Goal: Find contact information: Find contact information

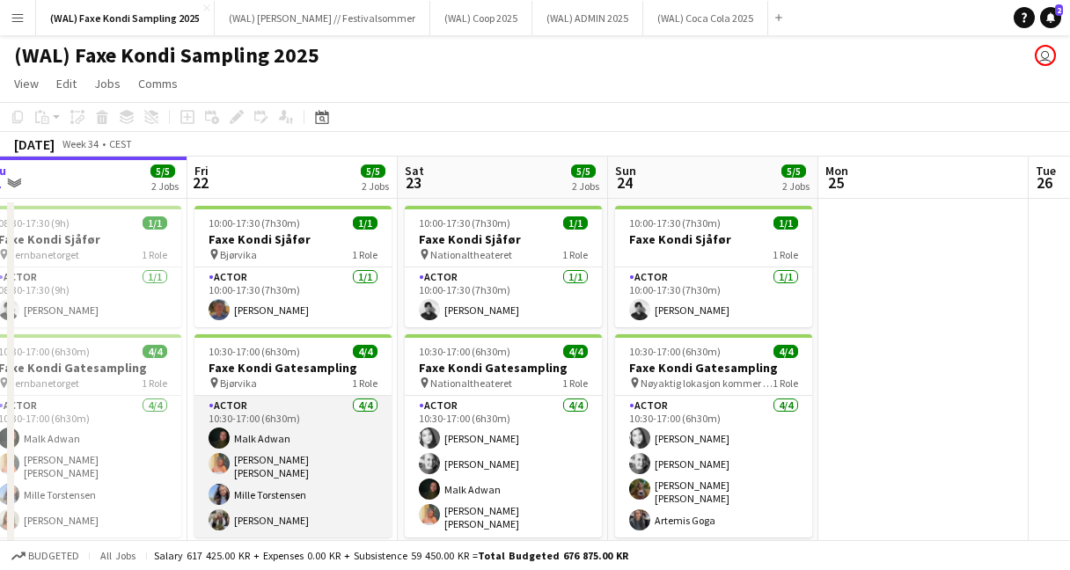
scroll to position [33, 0]
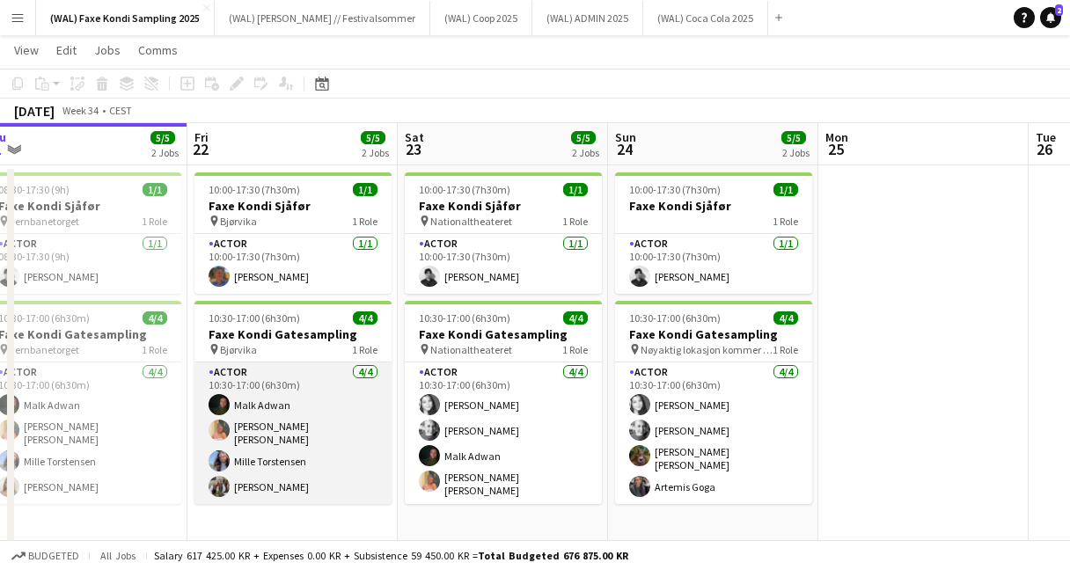
click at [246, 487] on app-card-role "Actor [DATE] 10:30-17:00 (6h30m) [PERSON_NAME] [PERSON_NAME] [PERSON_NAME] [PER…" at bounding box center [292, 433] width 197 height 142
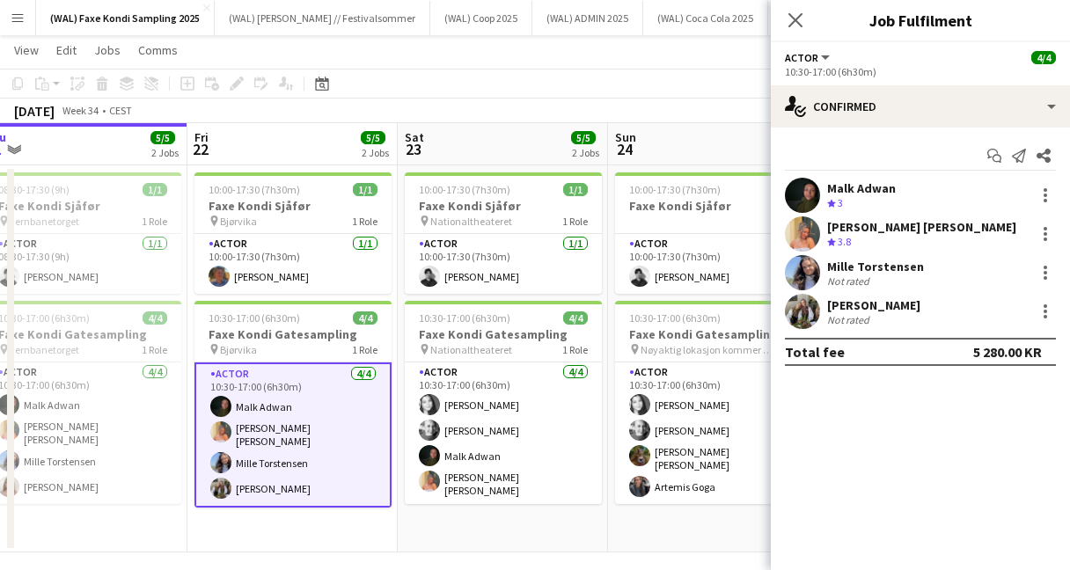
click at [809, 275] on app-user-avatar at bounding box center [802, 272] width 35 height 35
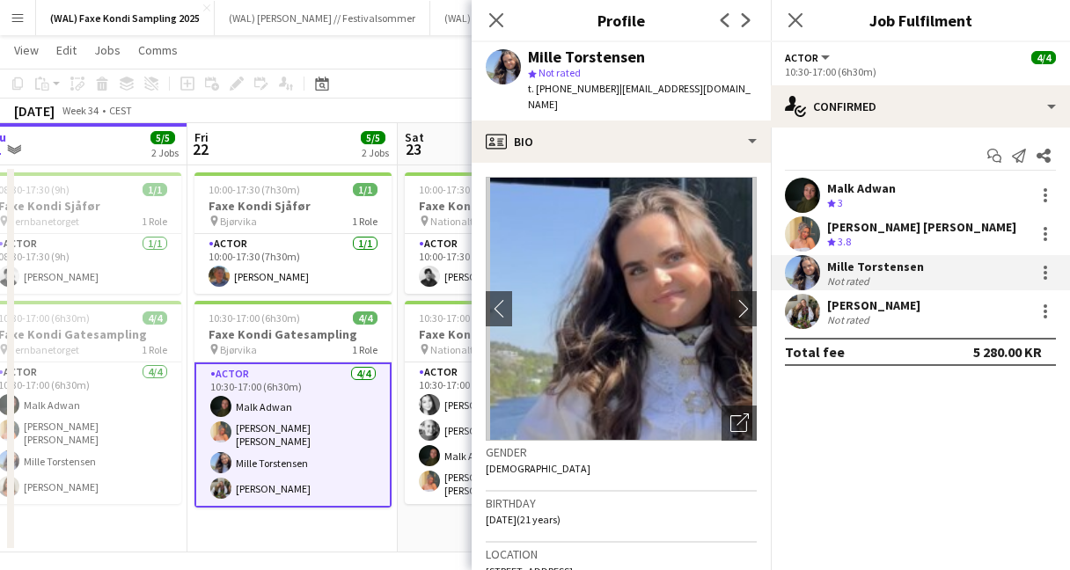
click at [574, 88] on span "t. [PHONE_NUMBER]" at bounding box center [573, 88] width 91 height 13
copy span "[PHONE_NUMBER]"
click at [808, 320] on app-user-avatar at bounding box center [802, 311] width 35 height 35
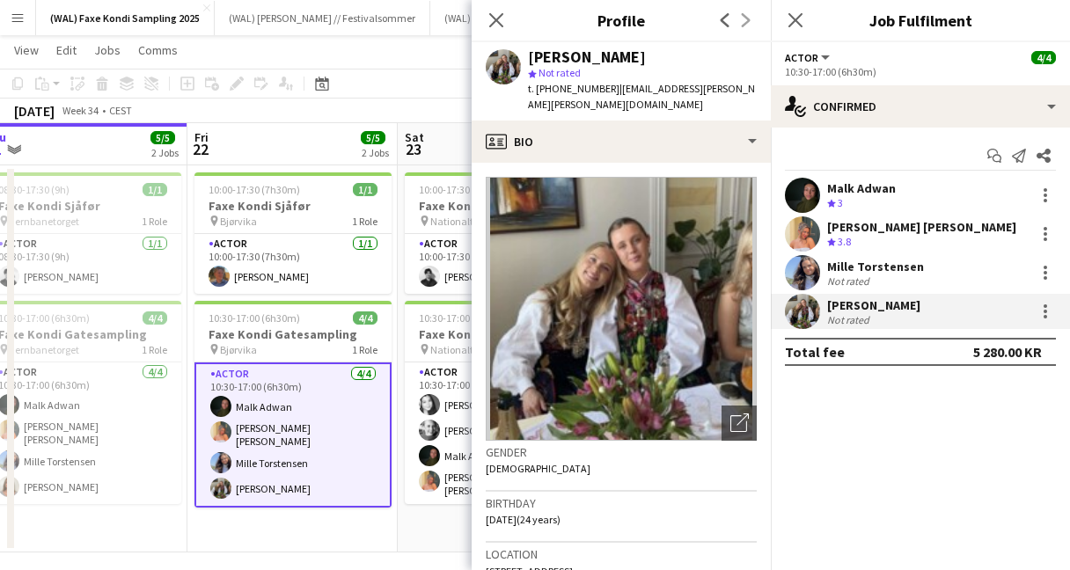
click at [574, 89] on span "t. [PHONE_NUMBER]" at bounding box center [573, 88] width 91 height 13
copy span "[PHONE_NUMBER]"
click at [794, 23] on icon at bounding box center [794, 19] width 17 height 17
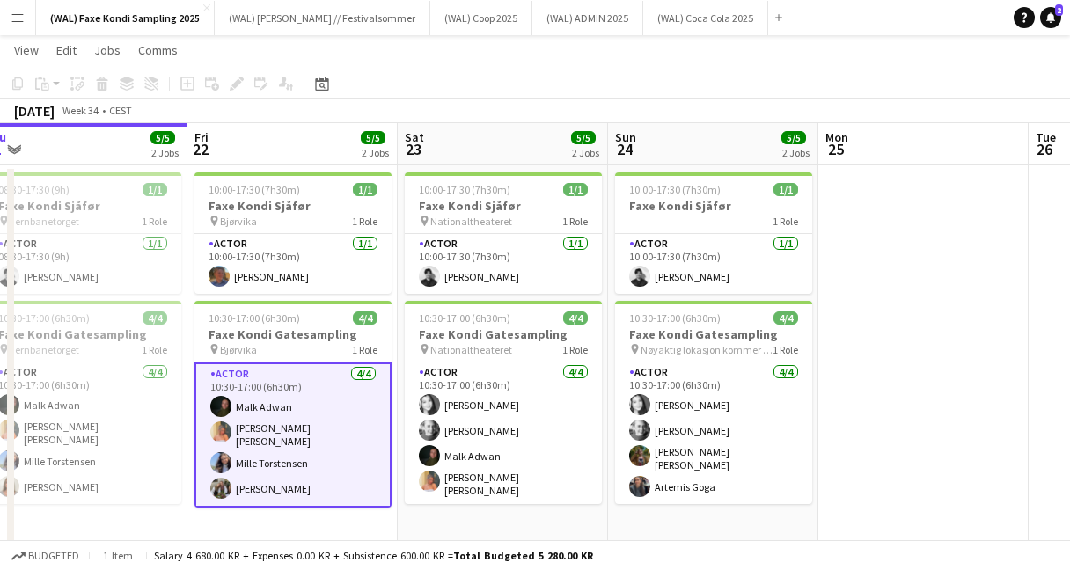
click at [615, 73] on app-toolbar "Copy Paste Paste Command V Paste with crew Command Shift V Paste linked Job [GE…" at bounding box center [535, 84] width 1070 height 30
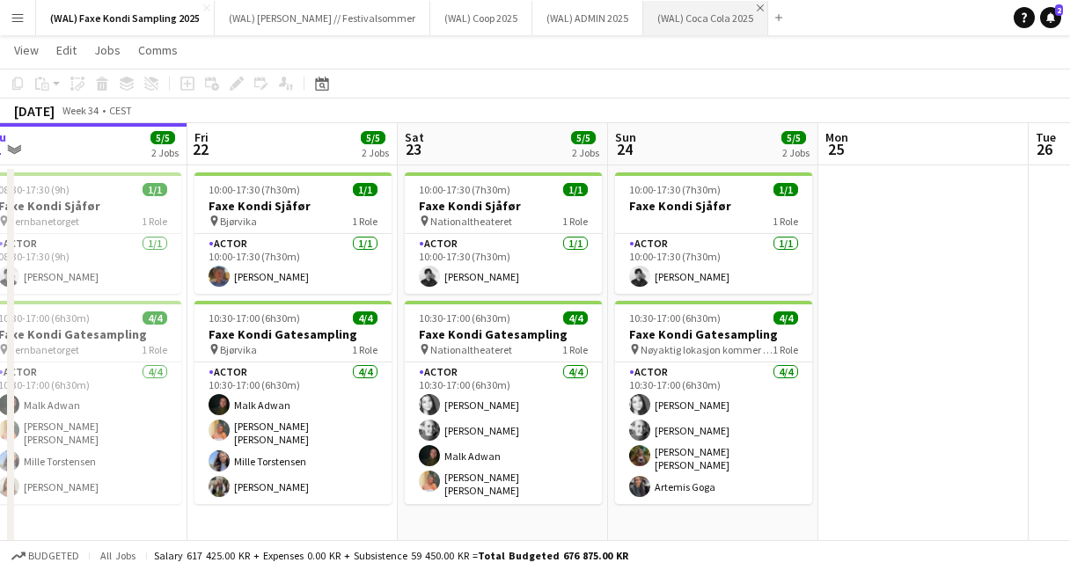
click at [757, 8] on app-icon "Close" at bounding box center [760, 7] width 7 height 7
click at [558, 18] on button "(WAL) ADMIN 2025 Close" at bounding box center [587, 18] width 111 height 34
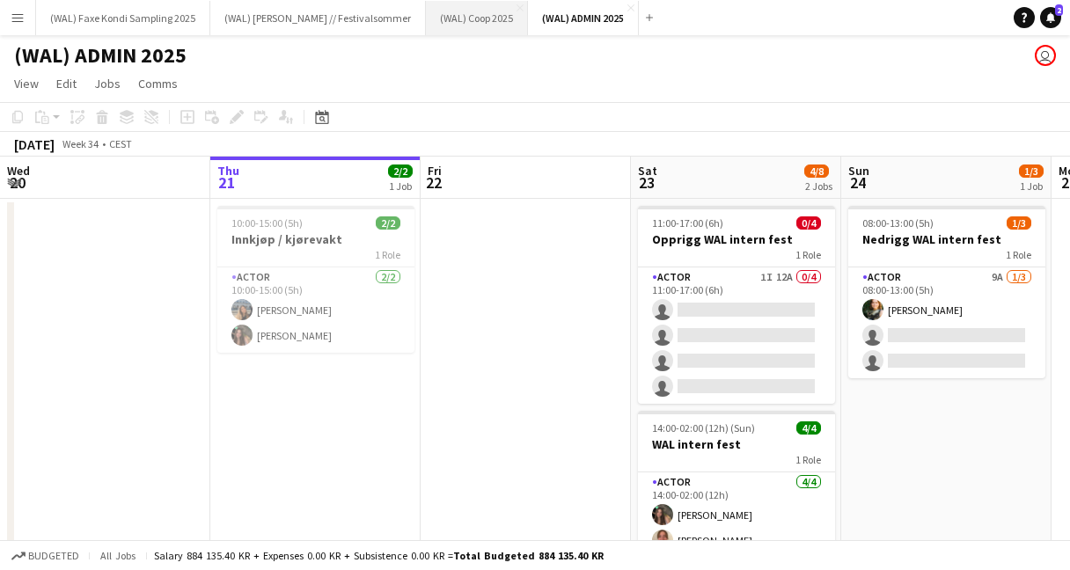
click at [457, 17] on button "(WAL) Coop 2025 Close" at bounding box center [477, 18] width 102 height 34
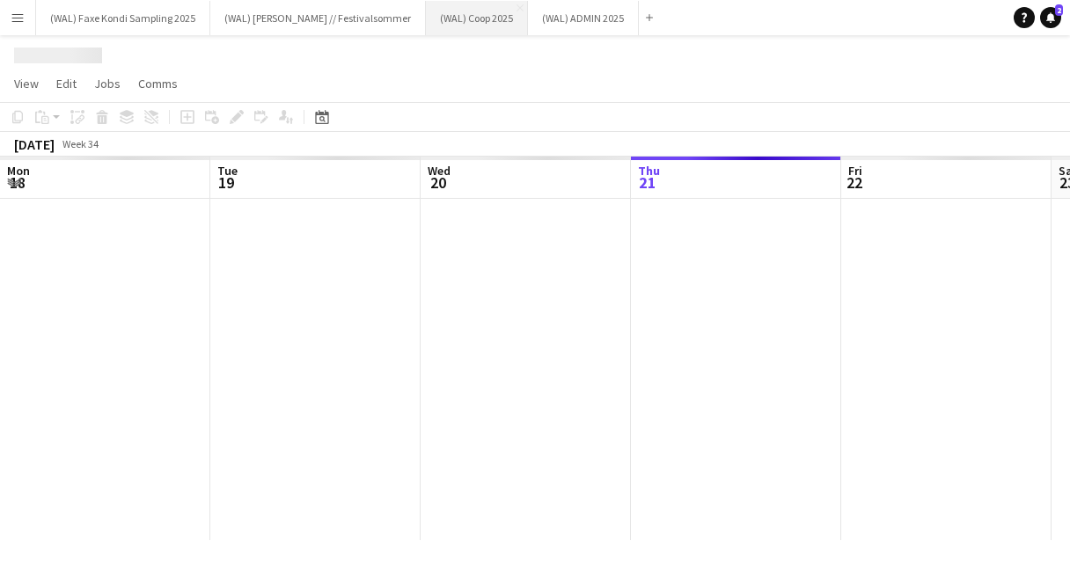
scroll to position [0, 421]
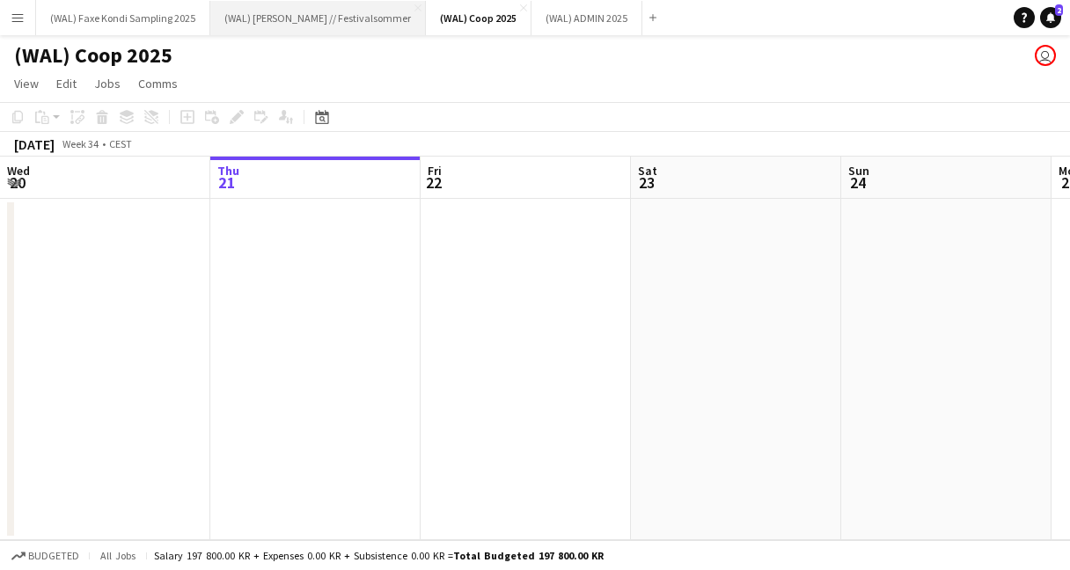
click at [288, 17] on button "(WAL) [PERSON_NAME] // Festivalsommer Close" at bounding box center [318, 18] width 216 height 34
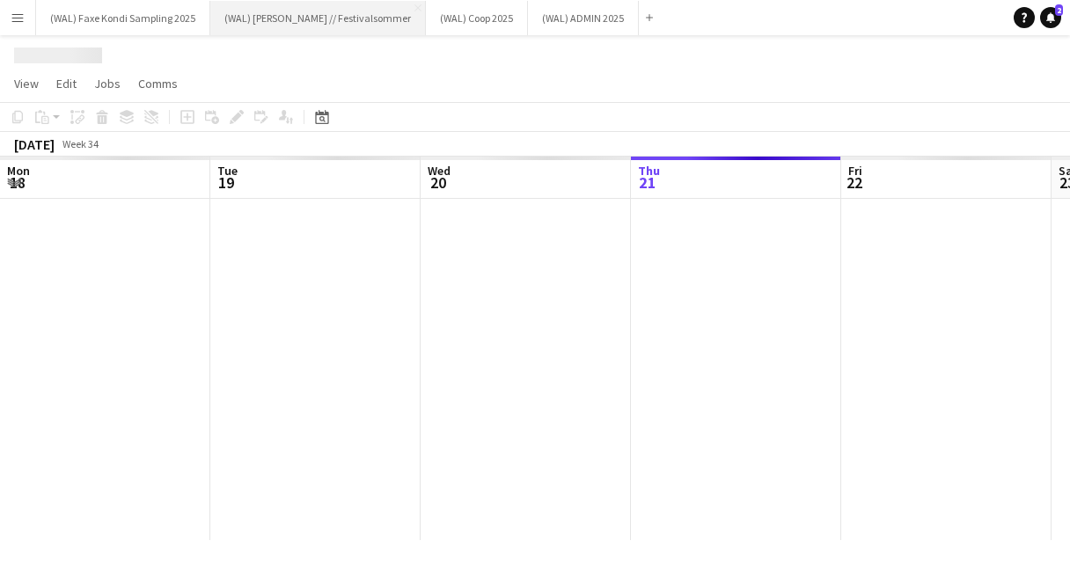
scroll to position [0, 421]
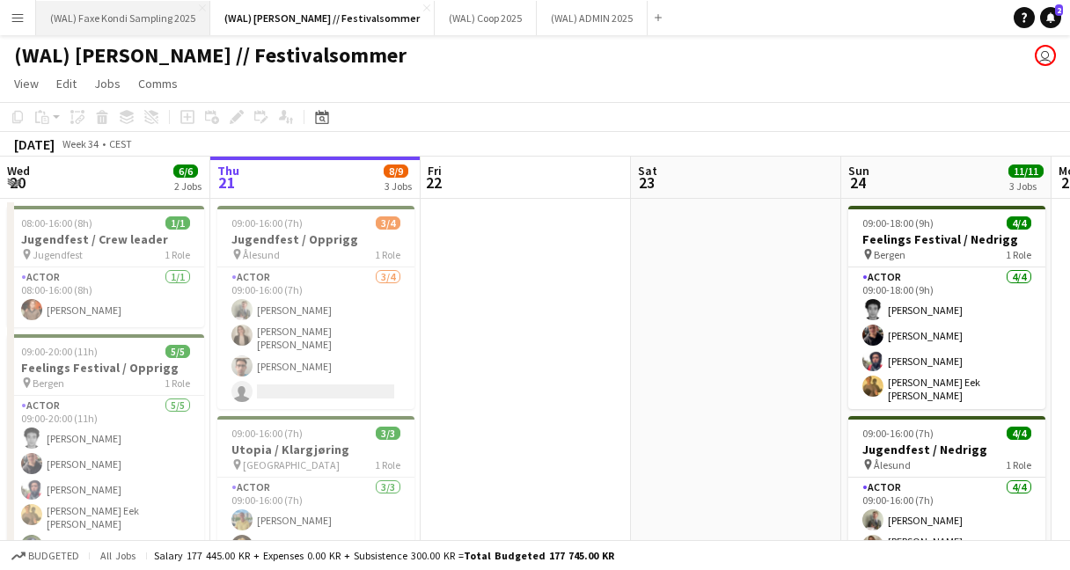
click at [92, 20] on button "(WAL) Faxe Kondi Sampling 2025 Close" at bounding box center [123, 18] width 174 height 34
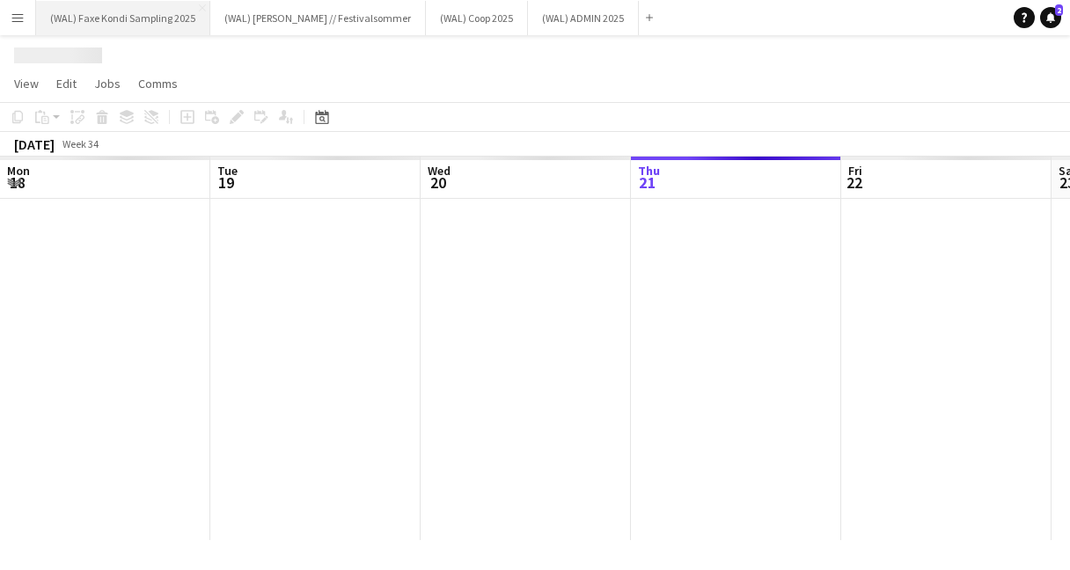
scroll to position [0, 421]
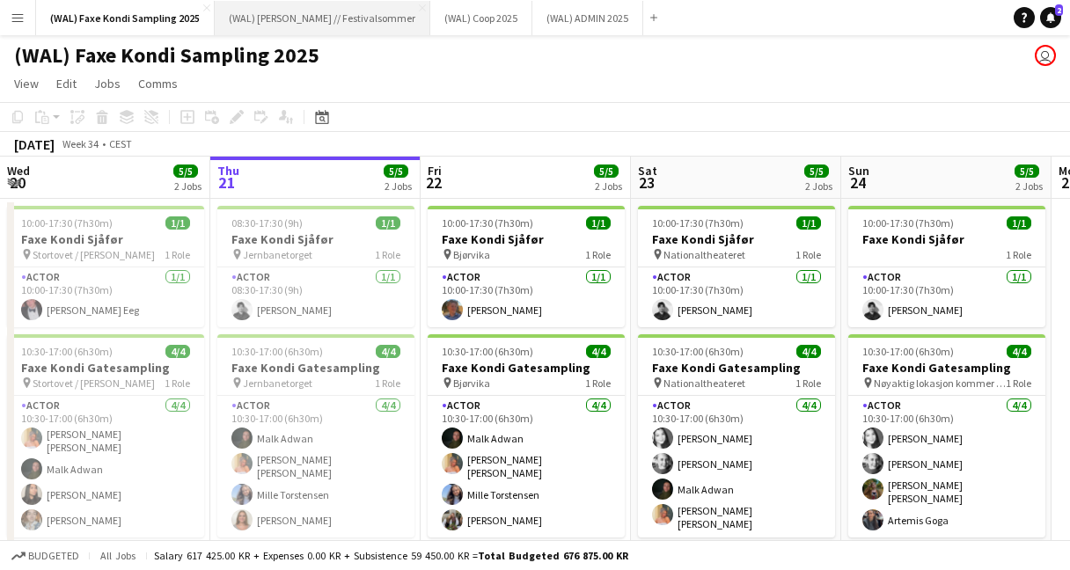
click at [245, 33] on button "(WAL) [PERSON_NAME] // Festivalsommer Close" at bounding box center [323, 18] width 216 height 34
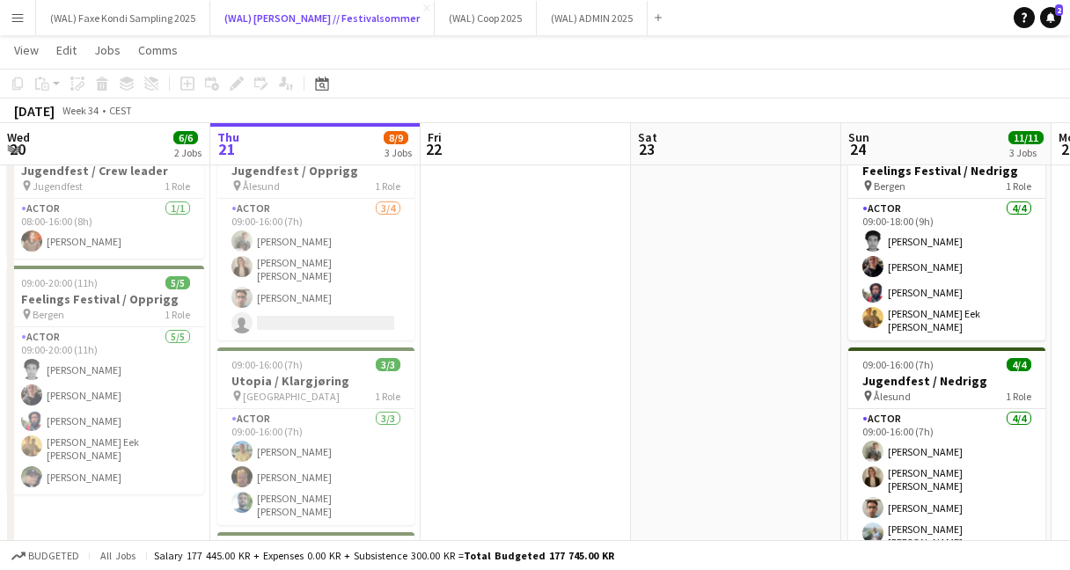
scroll to position [0, 355]
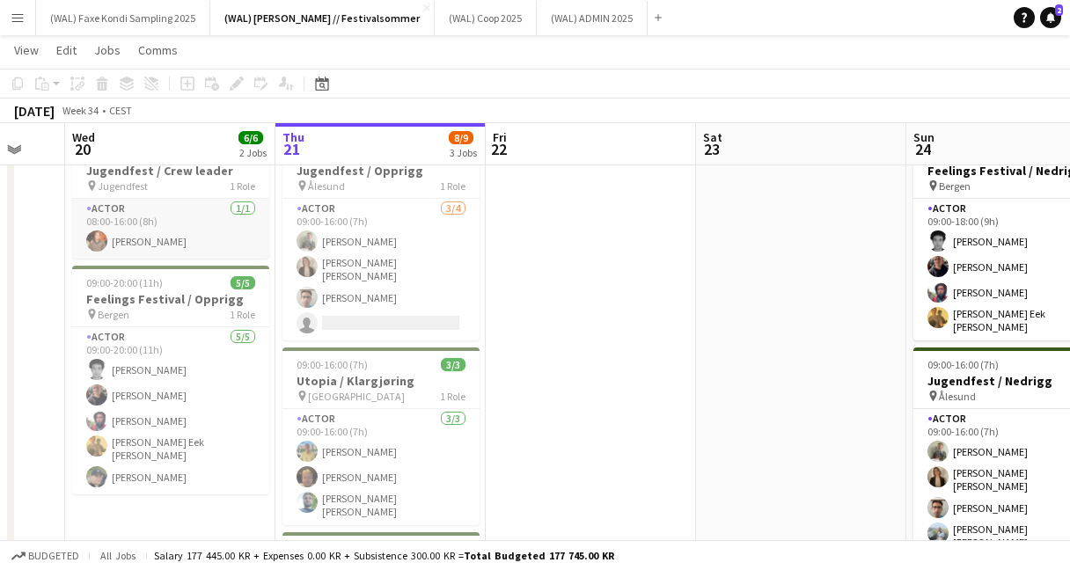
click at [137, 235] on app-card-role "Actor [DATE] 08:00-16:00 (8h) [PERSON_NAME]" at bounding box center [170, 229] width 197 height 60
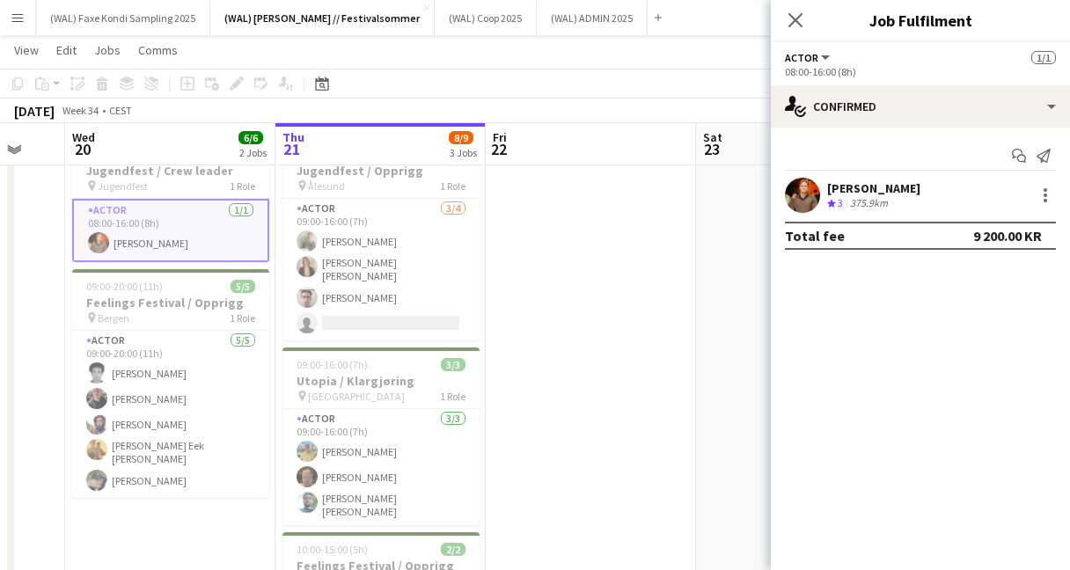
click at [799, 196] on app-user-avatar at bounding box center [802, 195] width 35 height 35
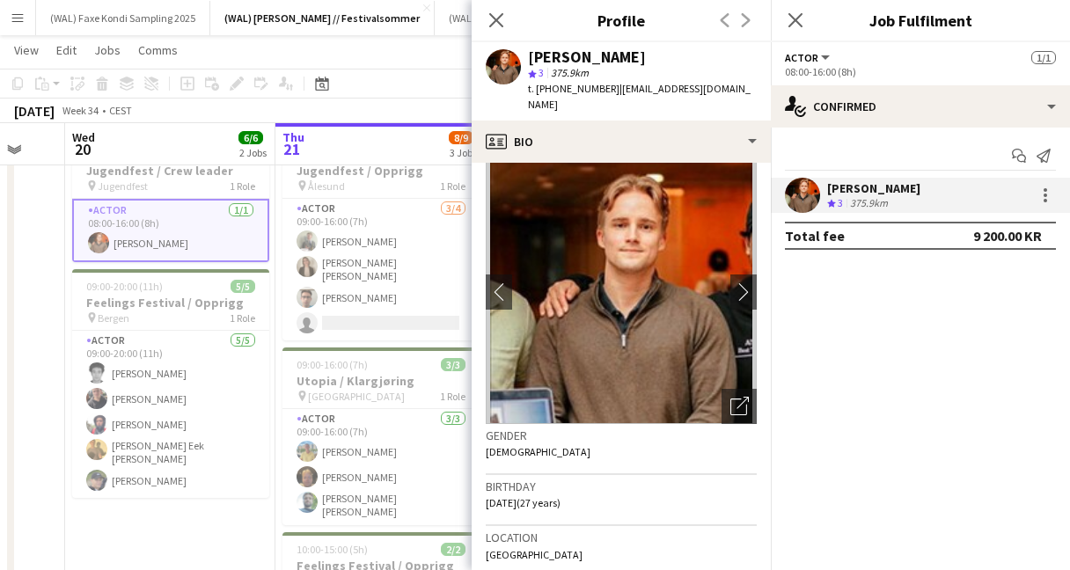
scroll to position [0, 0]
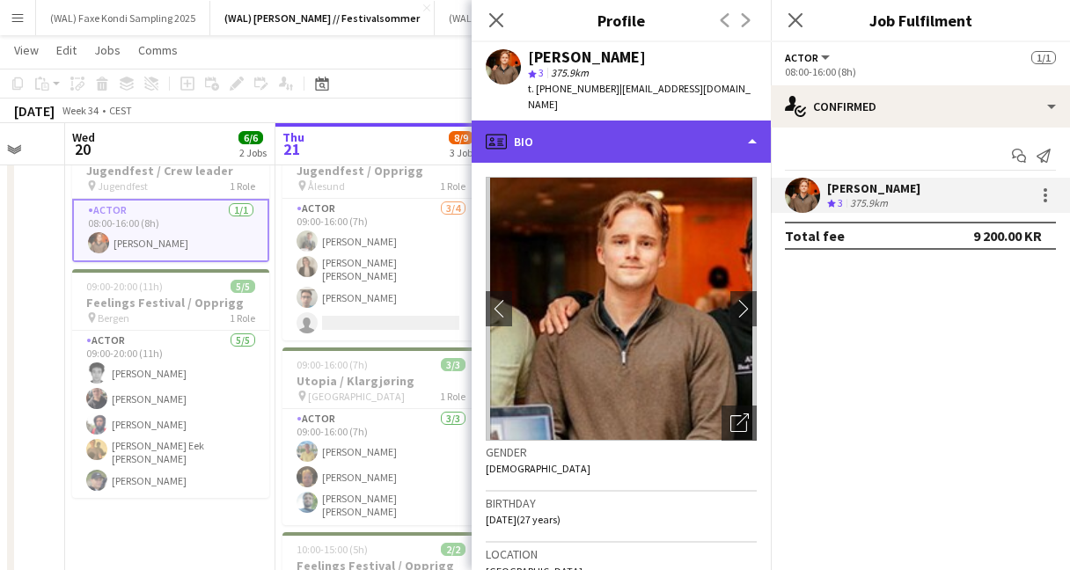
click at [619, 121] on div "profile Bio" at bounding box center [621, 142] width 299 height 42
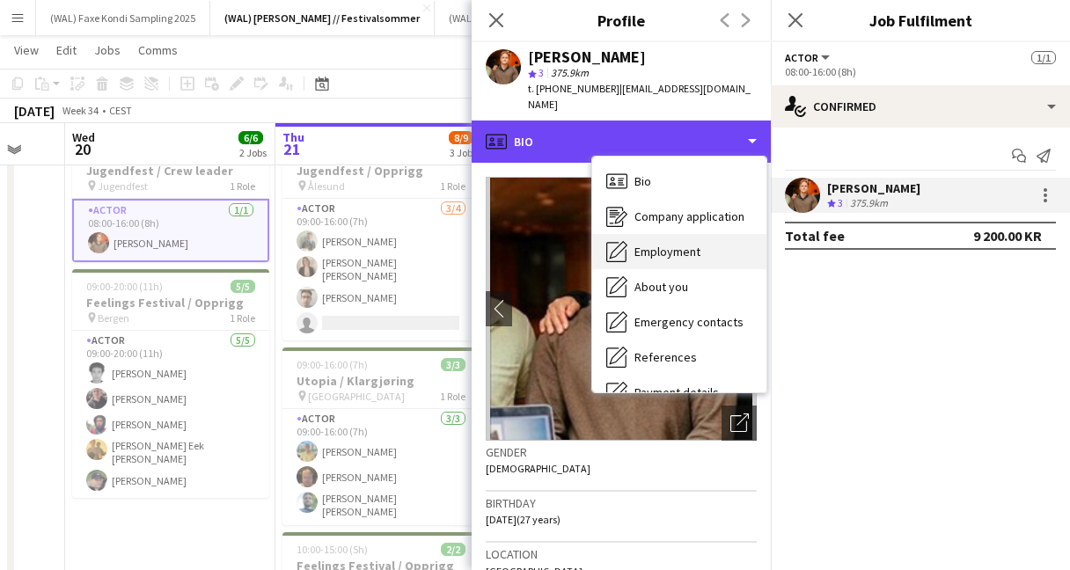
scroll to position [165, 0]
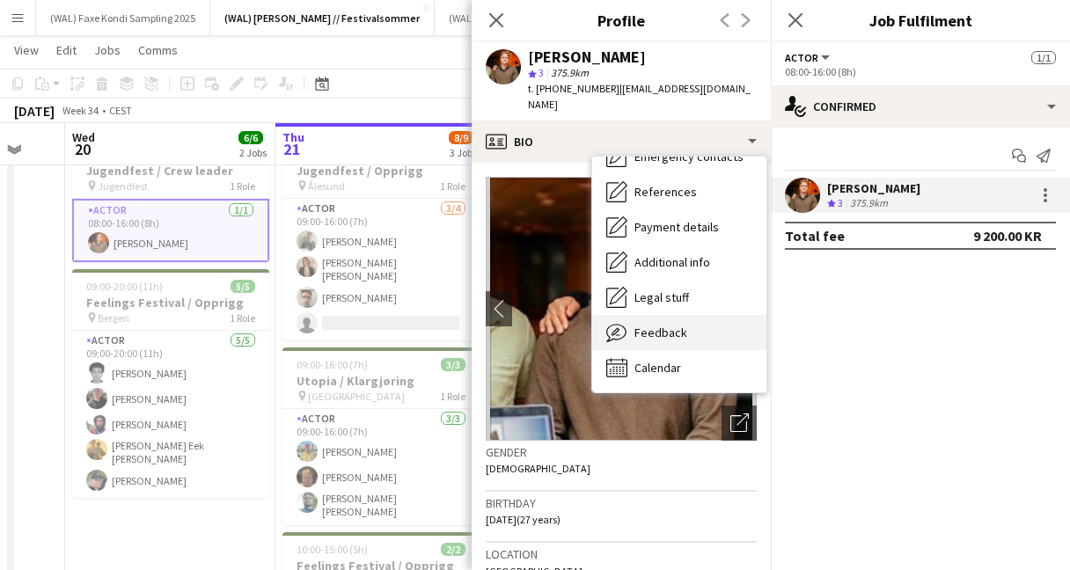
click at [664, 327] on div "Feedback Feedback" at bounding box center [679, 332] width 174 height 35
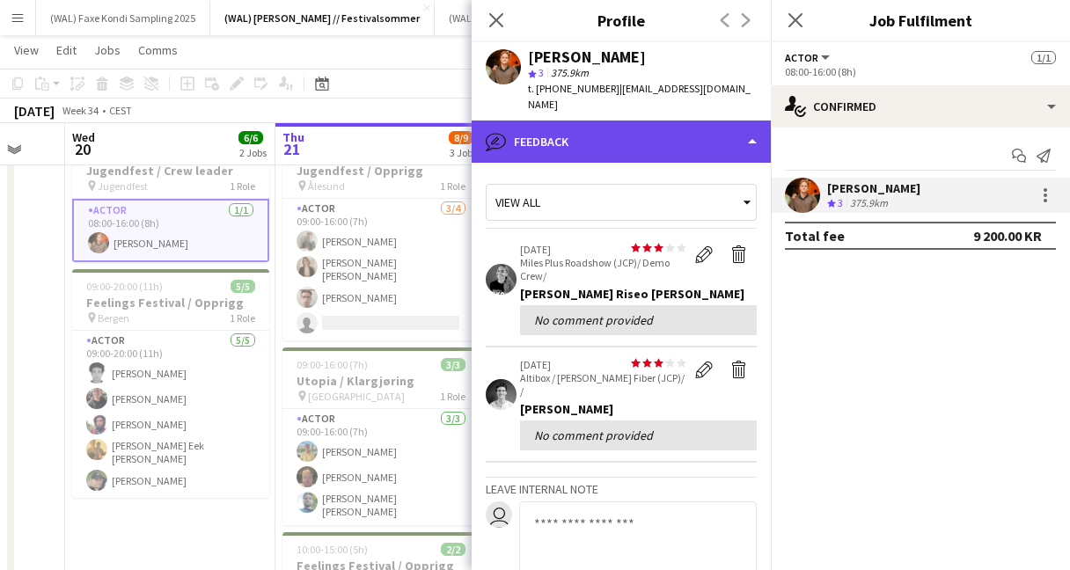
click at [591, 139] on div "bubble-pencil Feedback" at bounding box center [621, 142] width 299 height 42
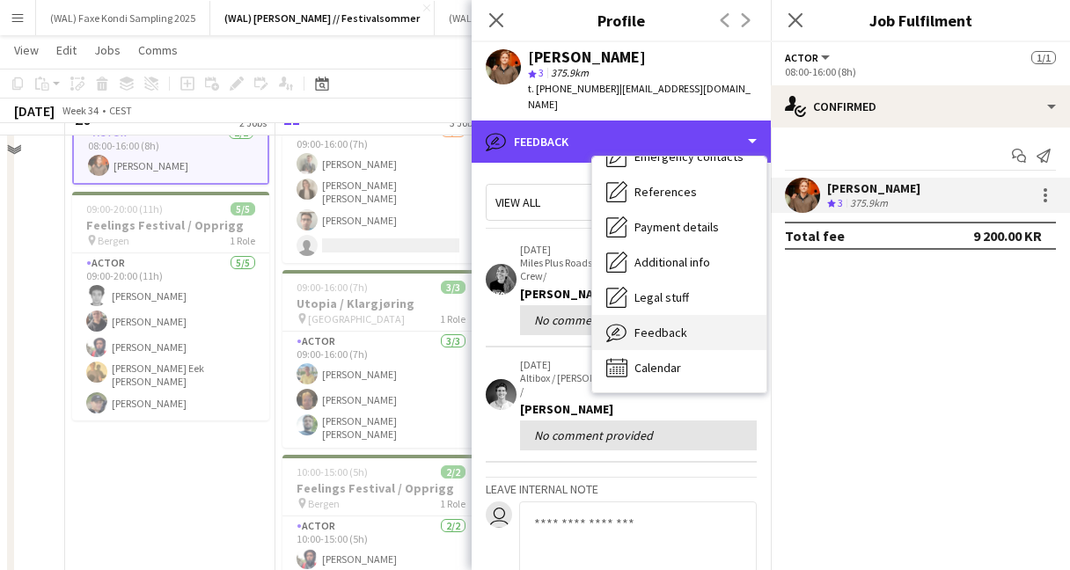
scroll to position [166, 0]
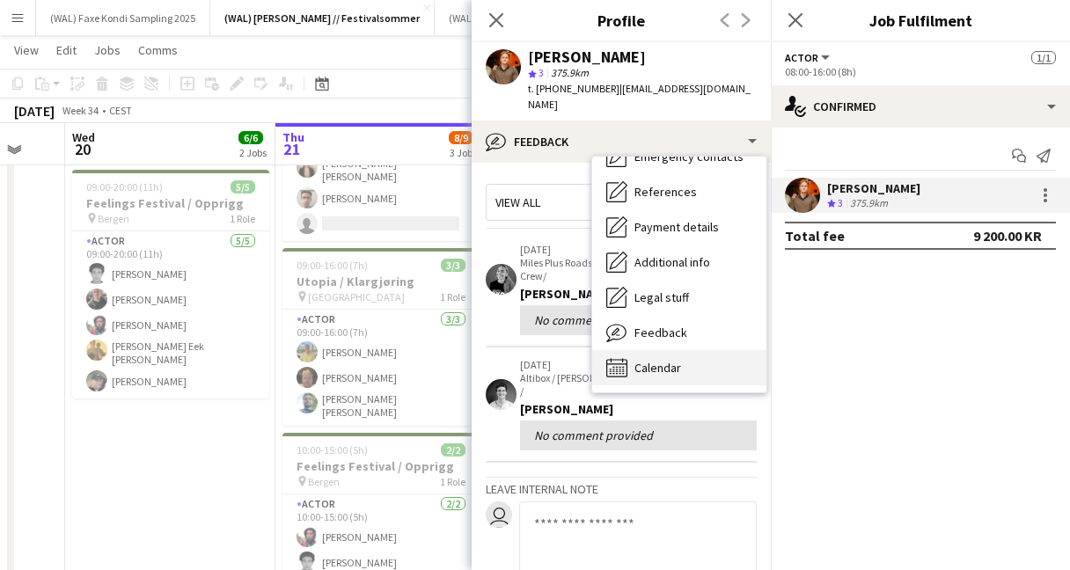
click at [641, 350] on div "Calendar Calendar" at bounding box center [679, 367] width 174 height 35
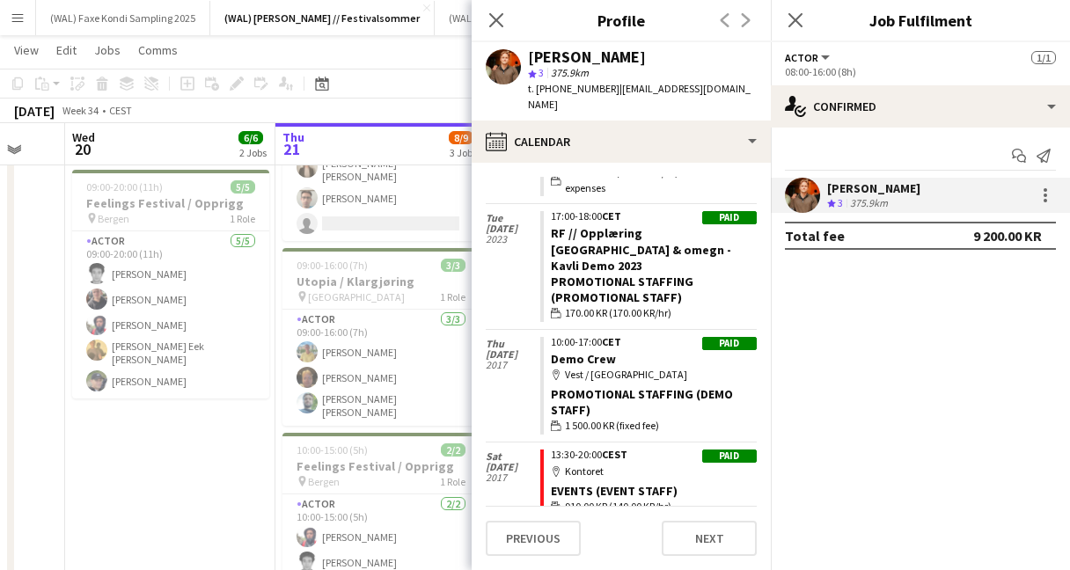
scroll to position [0, 0]
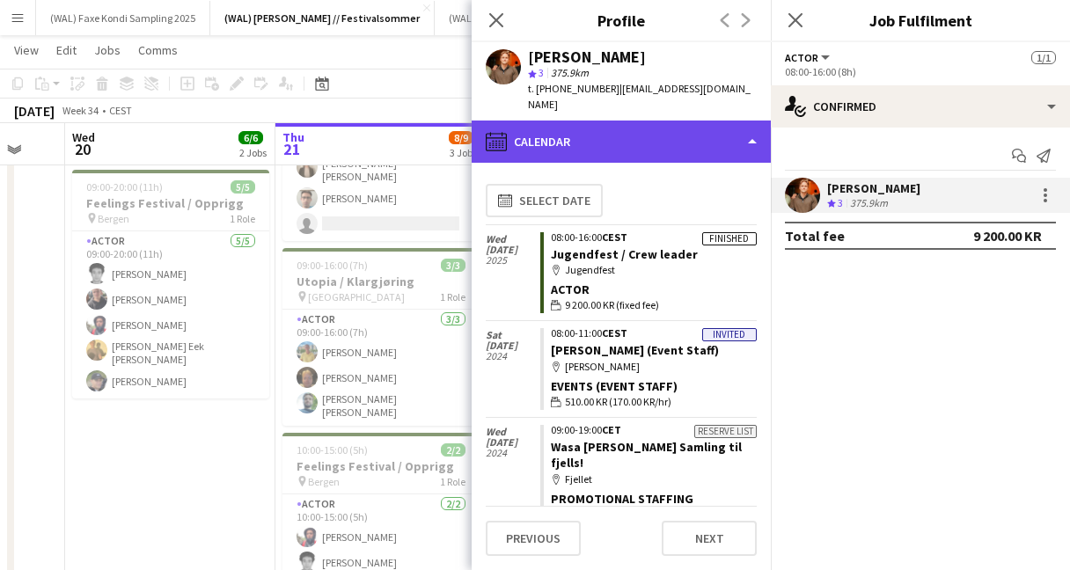
click at [607, 121] on div "calendar-full Calendar" at bounding box center [621, 142] width 299 height 42
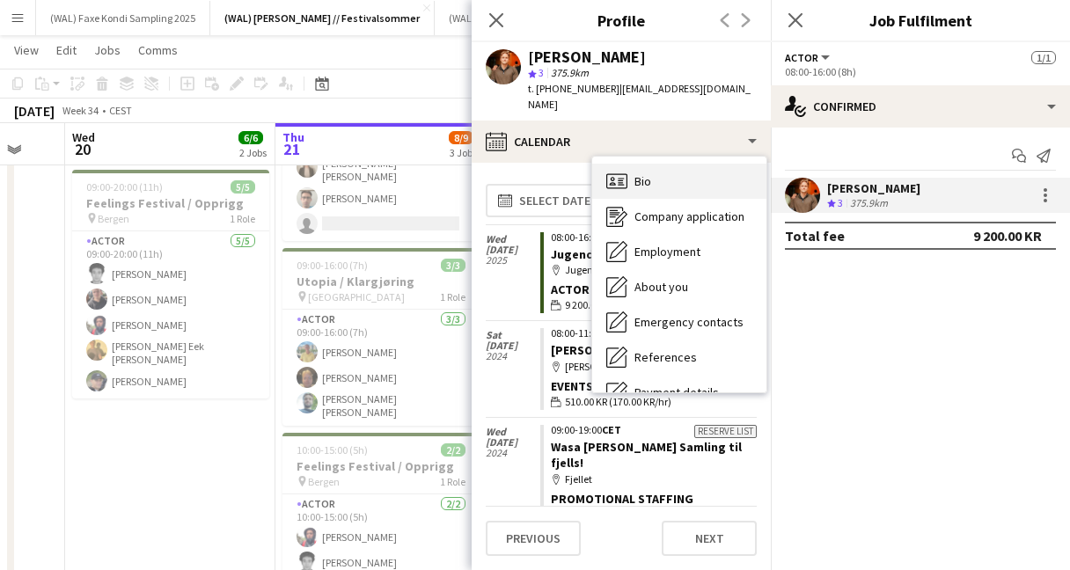
click at [691, 165] on div "Bio Bio" at bounding box center [679, 181] width 174 height 35
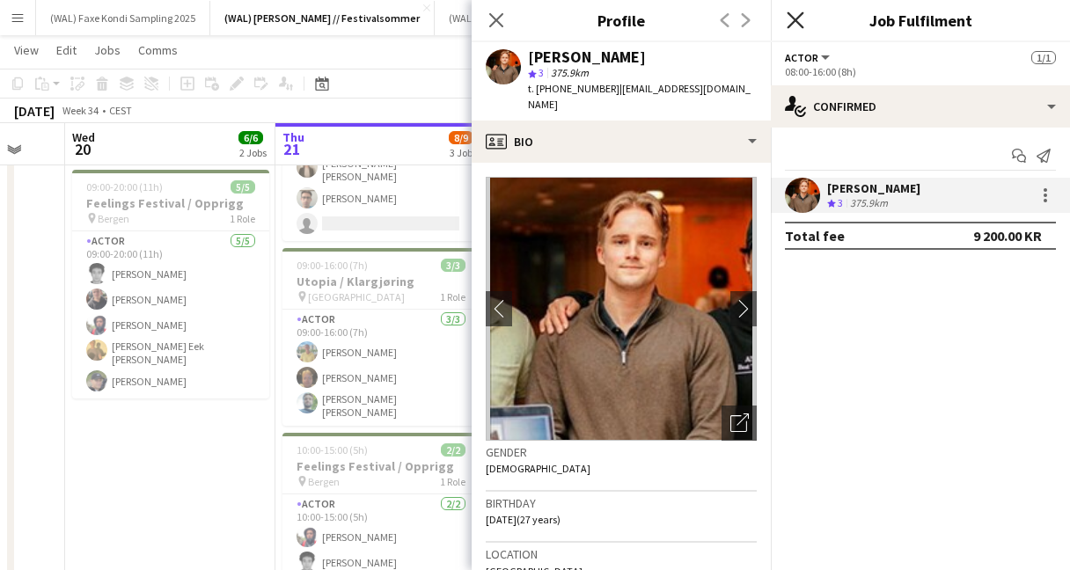
click at [794, 25] on icon "Close pop-in" at bounding box center [794, 19] width 17 height 17
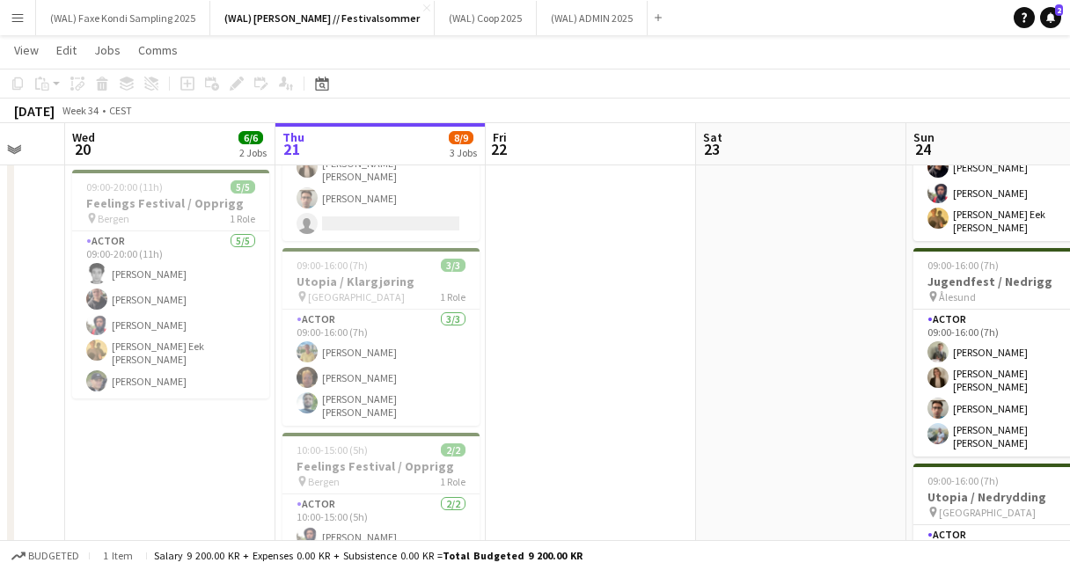
click at [617, 86] on app-toolbar "Copy Paste Paste Command V Paste with crew Command Shift V Paste linked Job [GE…" at bounding box center [535, 84] width 1070 height 30
